Goal: Task Accomplishment & Management: Complete application form

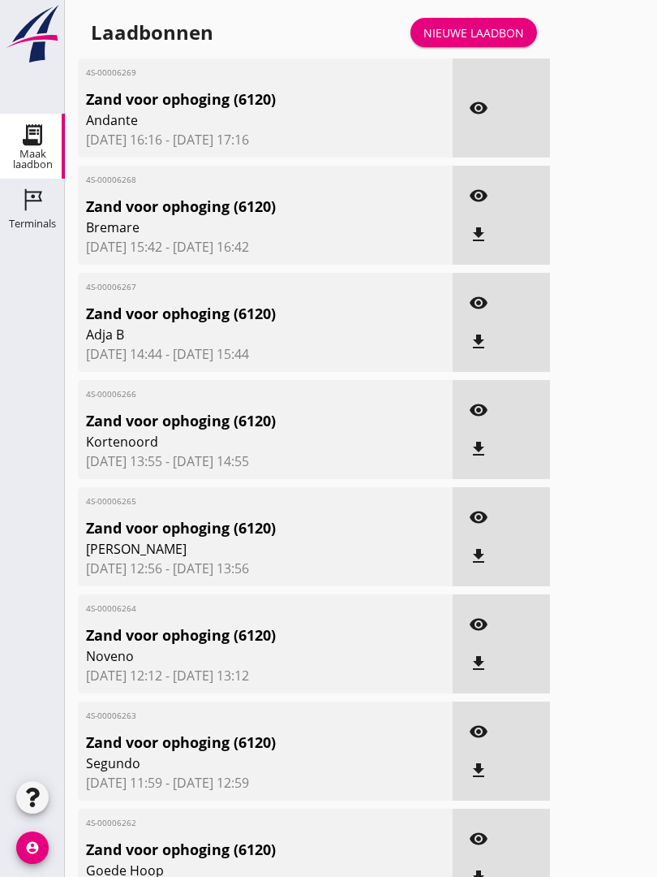
click at [489, 30] on div "Laadbonnen Nieuwe laadbon" at bounding box center [314, 32] width 472 height 39
click at [479, 41] on div "Nieuwe laadbon" at bounding box center [474, 32] width 101 height 17
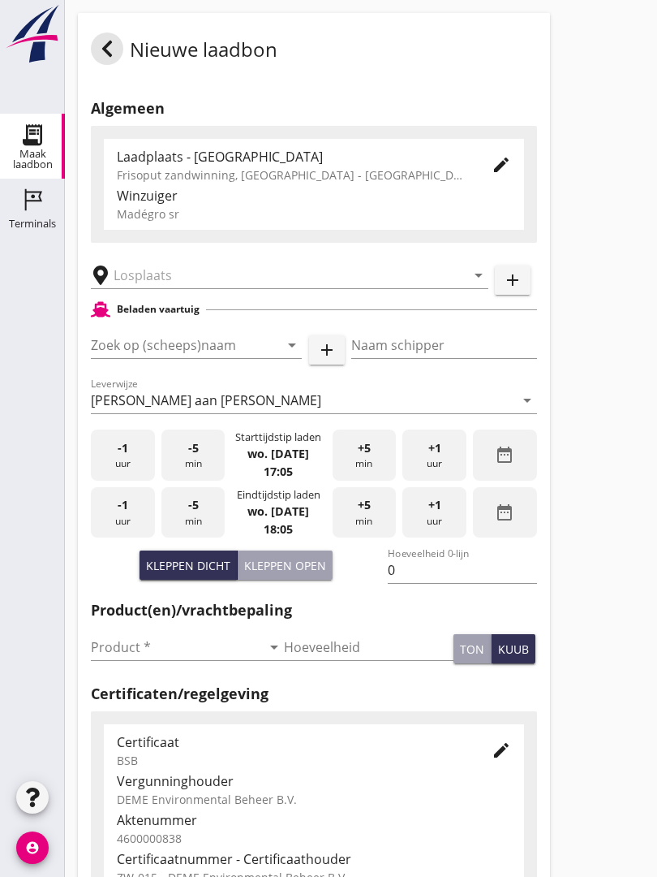
click at [167, 282] on input "text" at bounding box center [279, 275] width 330 height 26
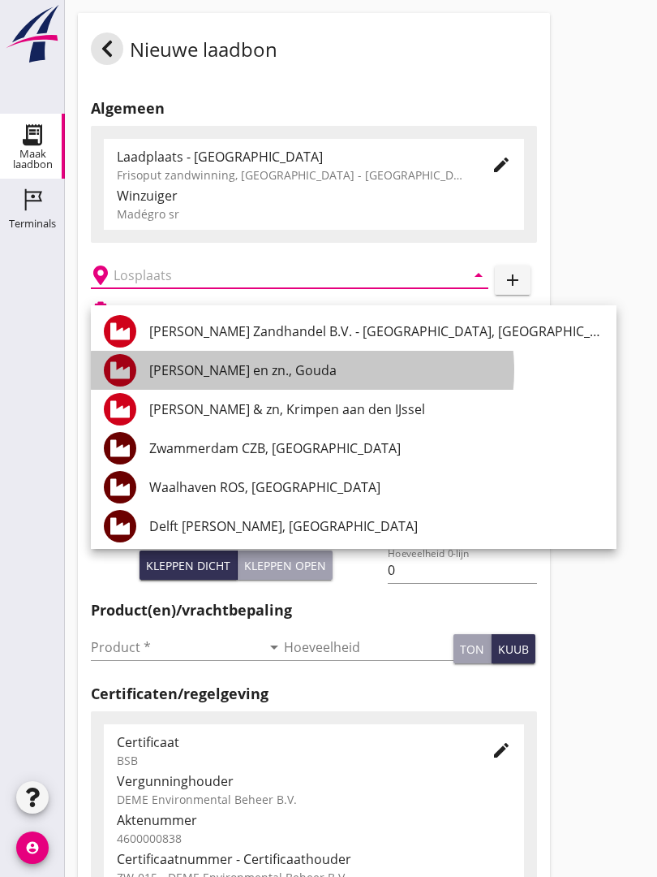
click at [267, 365] on div "[PERSON_NAME] en zn., Gouda" at bounding box center [376, 369] width 455 height 19
type input "[PERSON_NAME] en zn., Gouda"
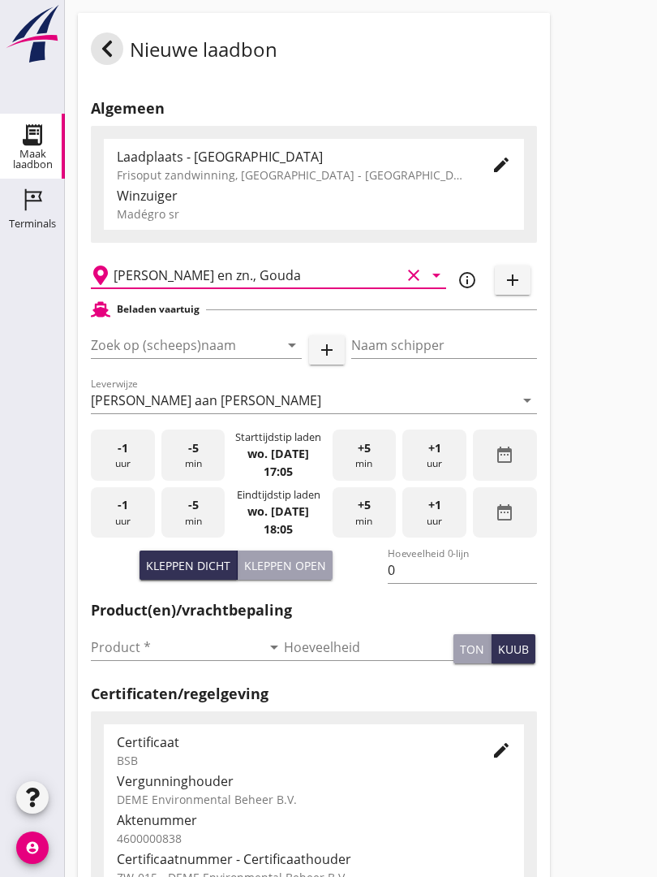
click at [195, 354] on input "Zoek op (scheeps)naam" at bounding box center [174, 345] width 166 height 26
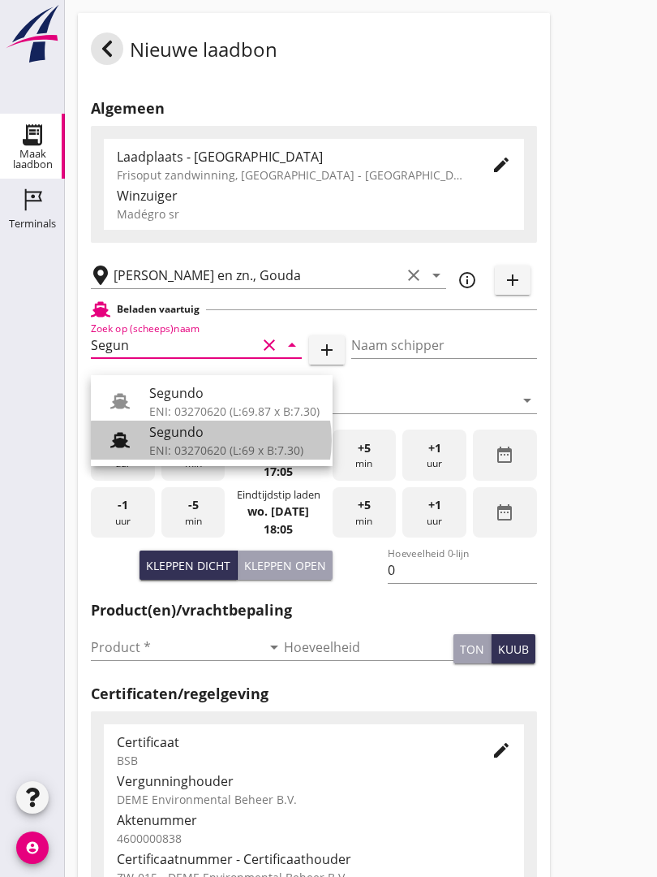
click at [192, 444] on div "ENI: 03270620 (L:69 x B:7.30)" at bounding box center [234, 450] width 170 height 17
type input "Segundo"
type input "[PERSON_NAME]"
type input "478"
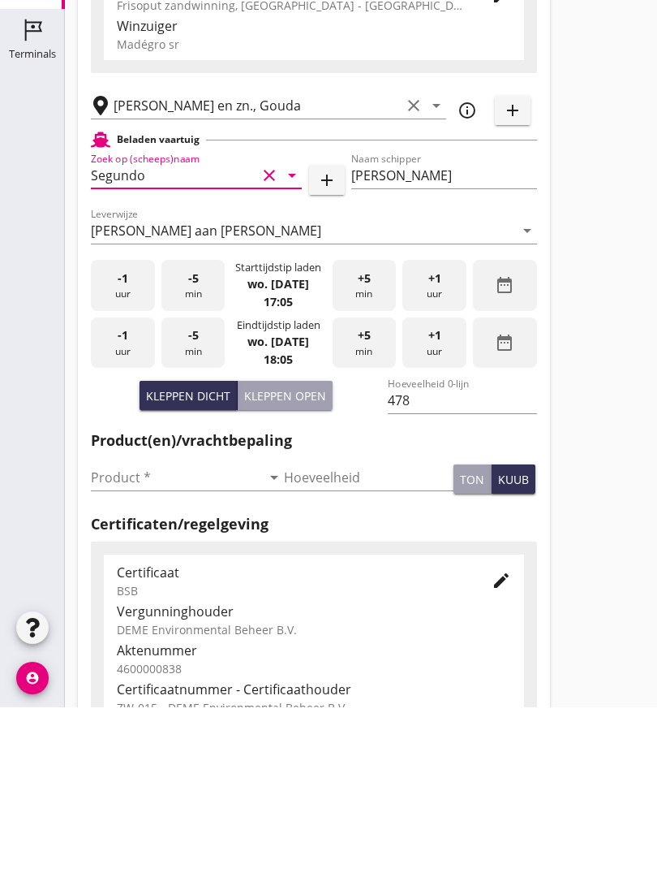
click at [131, 634] on input "Product *" at bounding box center [176, 647] width 170 height 26
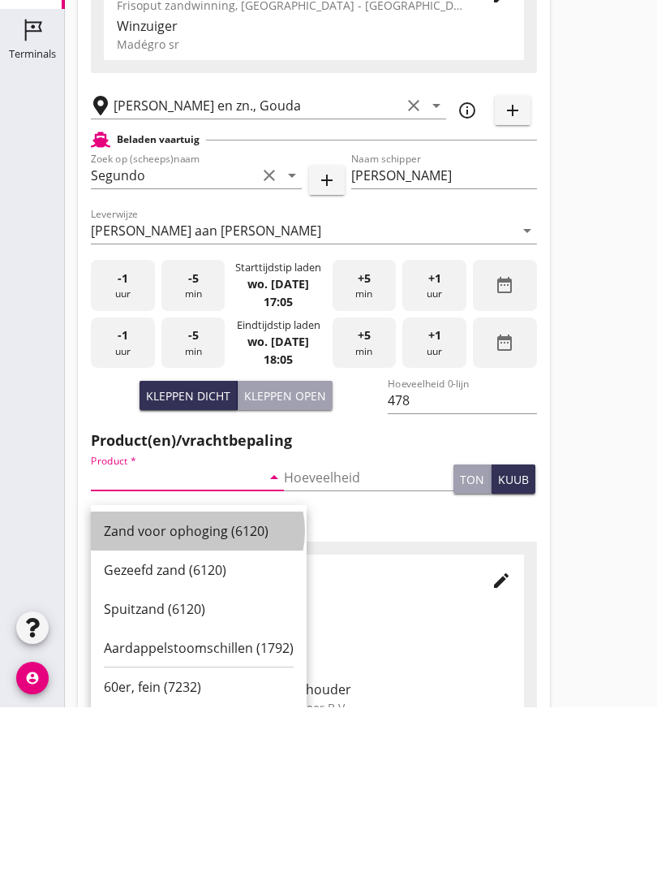
click at [192, 691] on div "Zand voor ophoging (6120)" at bounding box center [199, 700] width 190 height 19
type input "Zand voor ophoging (6120)"
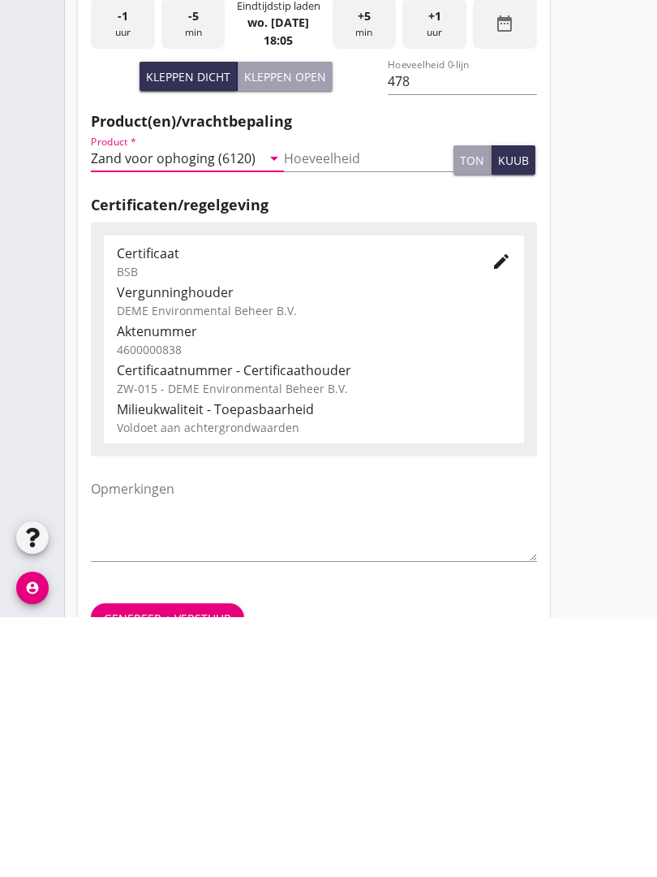
scroll to position [284, 0]
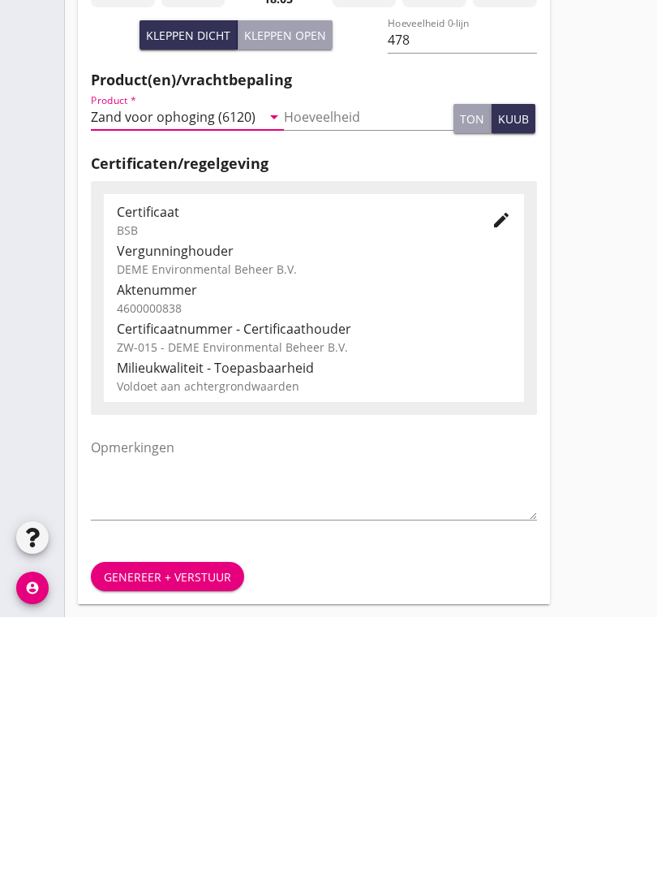
click at [175, 828] on div "Genereer + verstuur" at bounding box center [167, 836] width 127 height 17
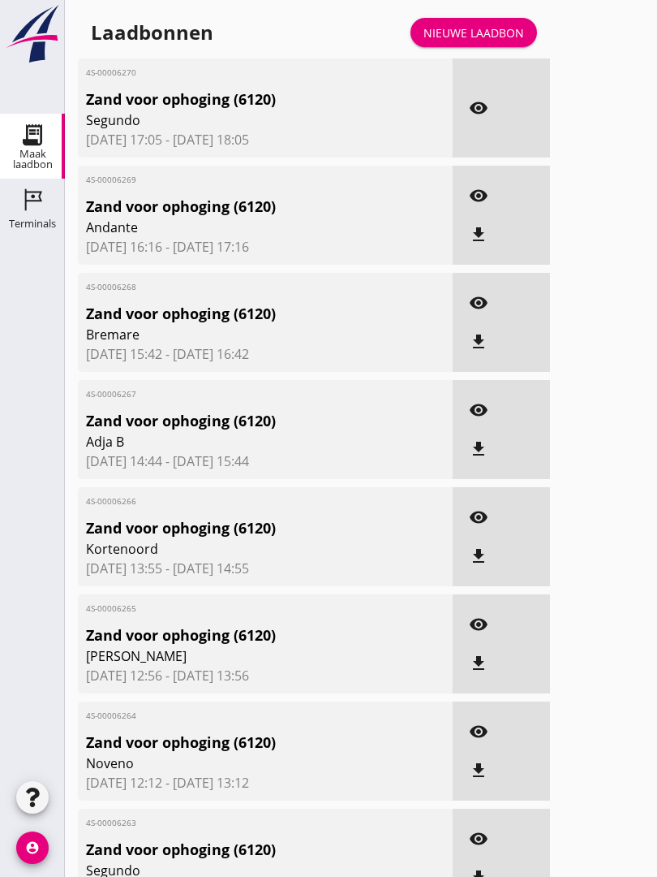
click at [482, 118] on icon "visibility" at bounding box center [478, 107] width 19 height 19
